Goal: Find specific page/section: Find specific page/section

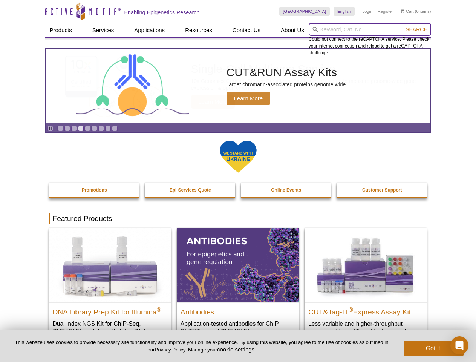
click at [370, 29] on input "search" at bounding box center [370, 29] width 122 height 13
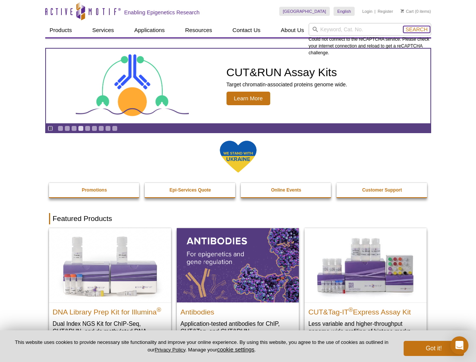
click at [416, 29] on span "Search" at bounding box center [416, 29] width 22 height 6
click at [50, 128] on icon "Pause" at bounding box center [50, 128] width 5 height 5
click at [60, 128] on link "Go to slide 1" at bounding box center [61, 128] width 6 height 6
click at [67, 128] on link "Go to slide 2" at bounding box center [67, 128] width 6 height 6
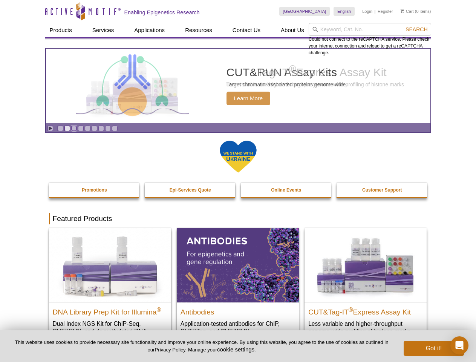
click at [74, 128] on link "Go to slide 3" at bounding box center [74, 128] width 6 height 6
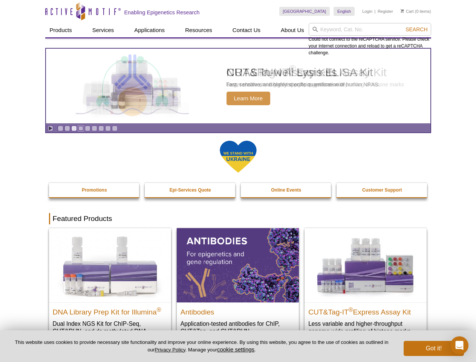
click at [81, 128] on link "Go to slide 4" at bounding box center [81, 128] width 6 height 6
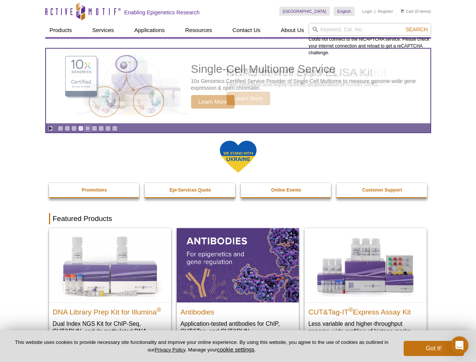
click at [87, 128] on link "Go to slide 5" at bounding box center [88, 128] width 6 height 6
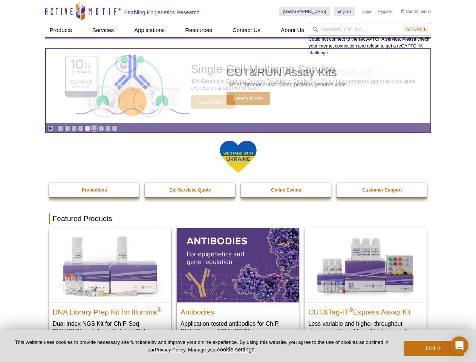
click at [94, 128] on link "Go to slide 6" at bounding box center [95, 128] width 6 height 6
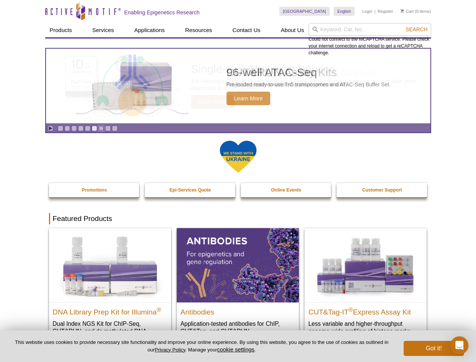
click at [101, 128] on link "Go to slide 7" at bounding box center [101, 128] width 6 height 6
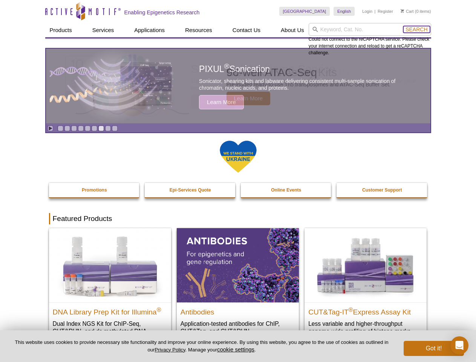
click at [416, 29] on span "Search" at bounding box center [416, 29] width 22 height 6
